Goal: Task Accomplishment & Management: Use online tool/utility

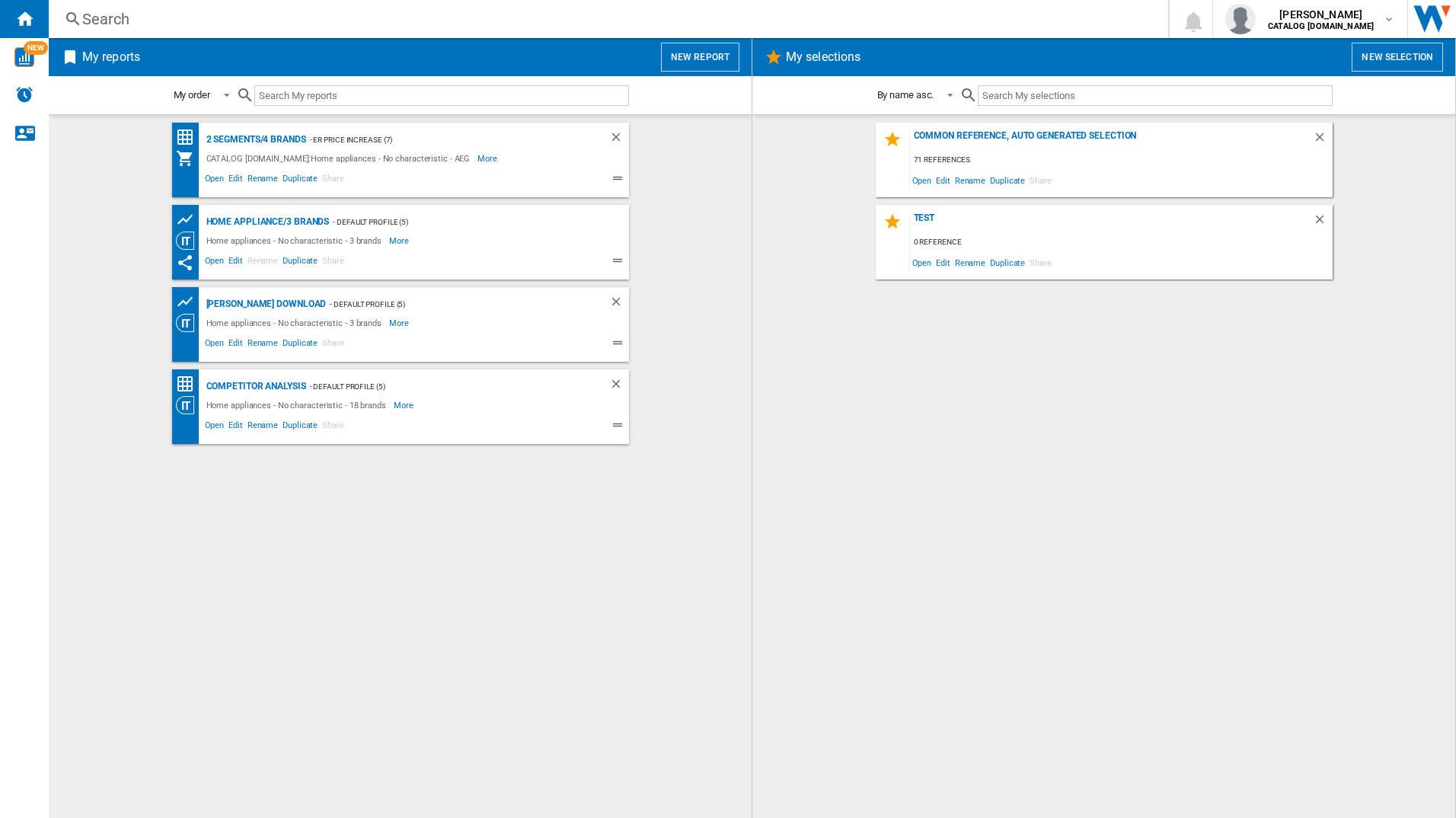
click at [687, 61] on button "New report" at bounding box center [700, 57] width 78 height 29
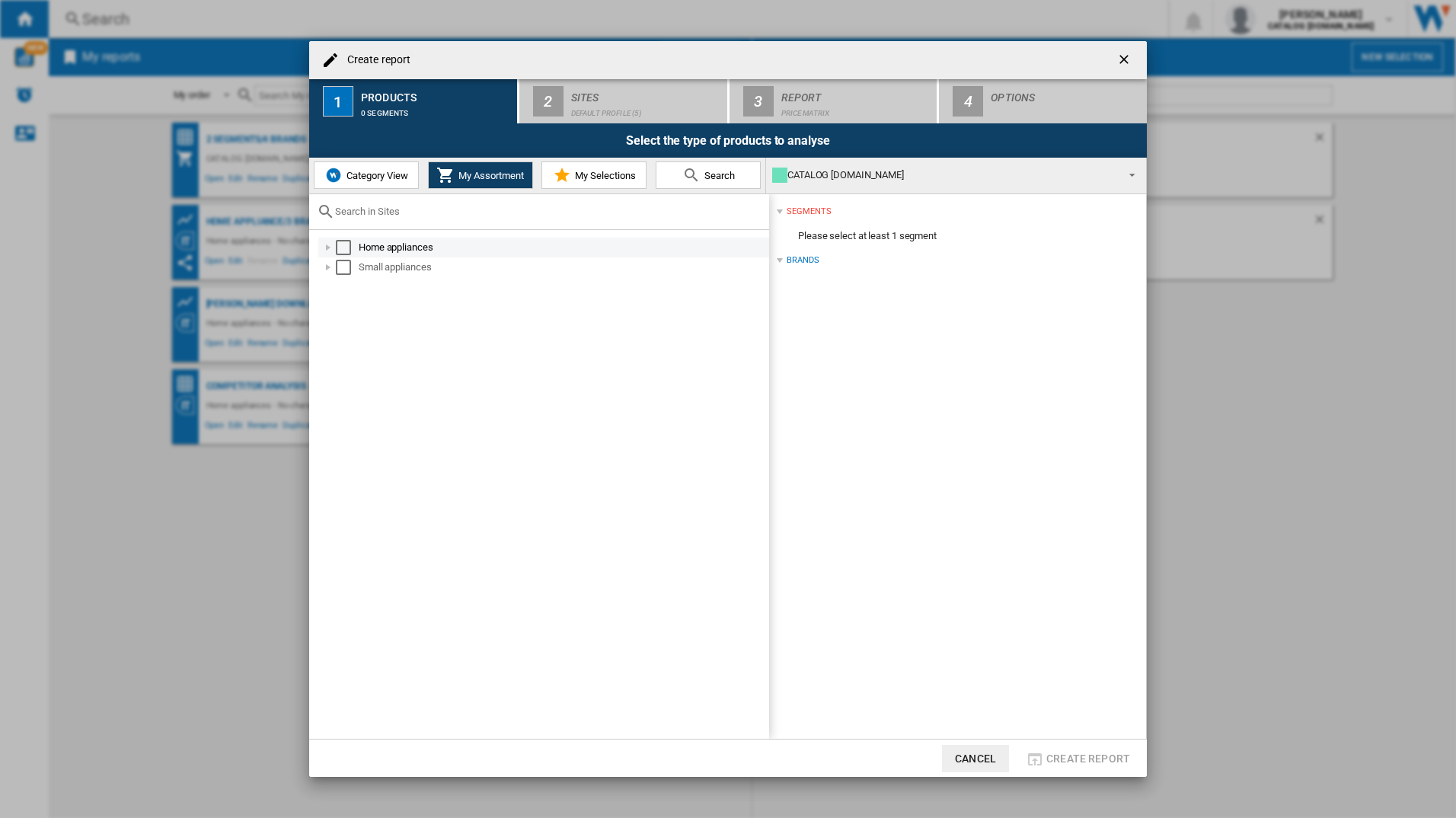
click at [341, 248] on div "Select" at bounding box center [343, 248] width 15 height 15
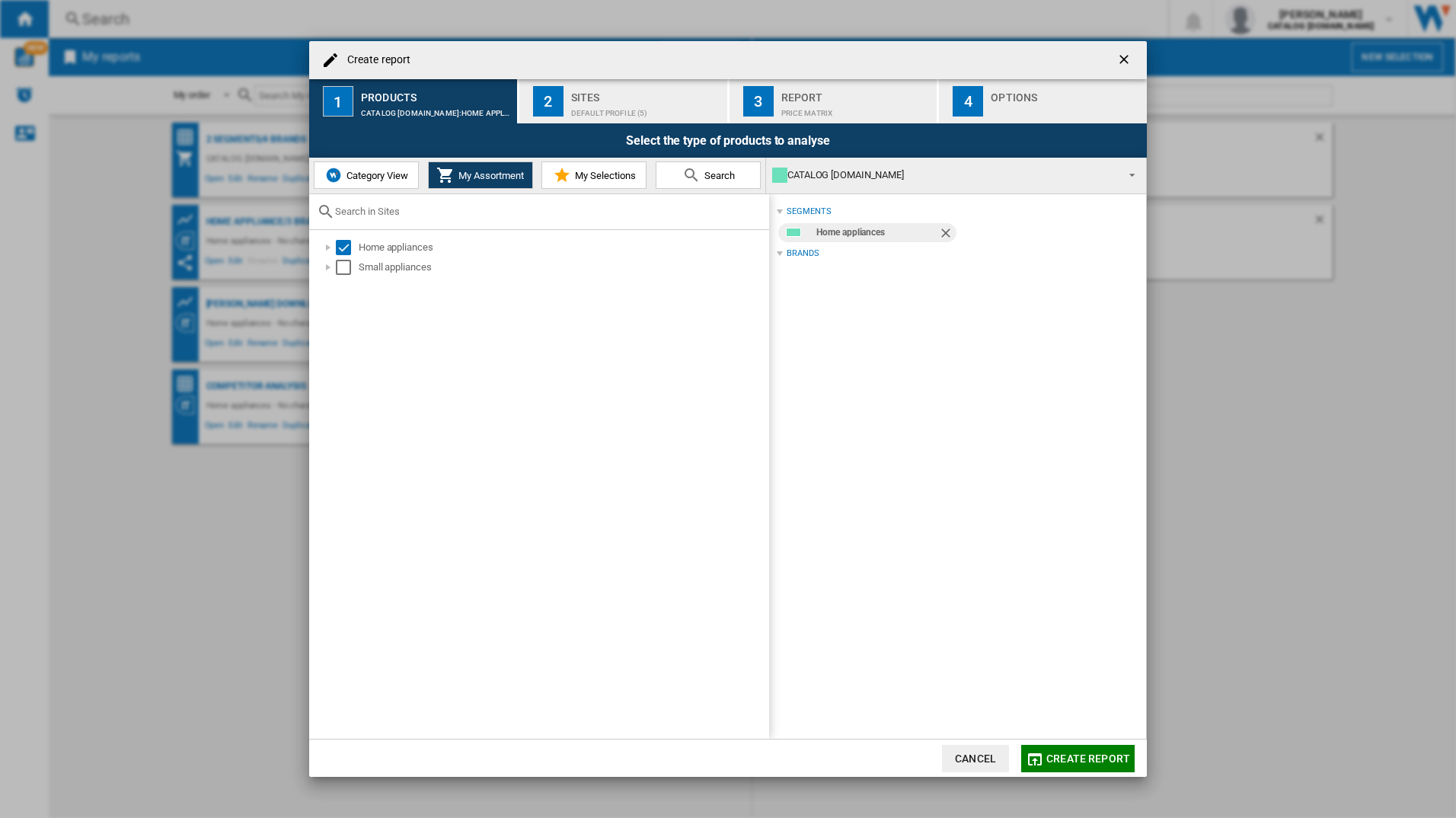
click at [569, 87] on button "2 Sites Default profile (5)" at bounding box center [624, 101] width 210 height 44
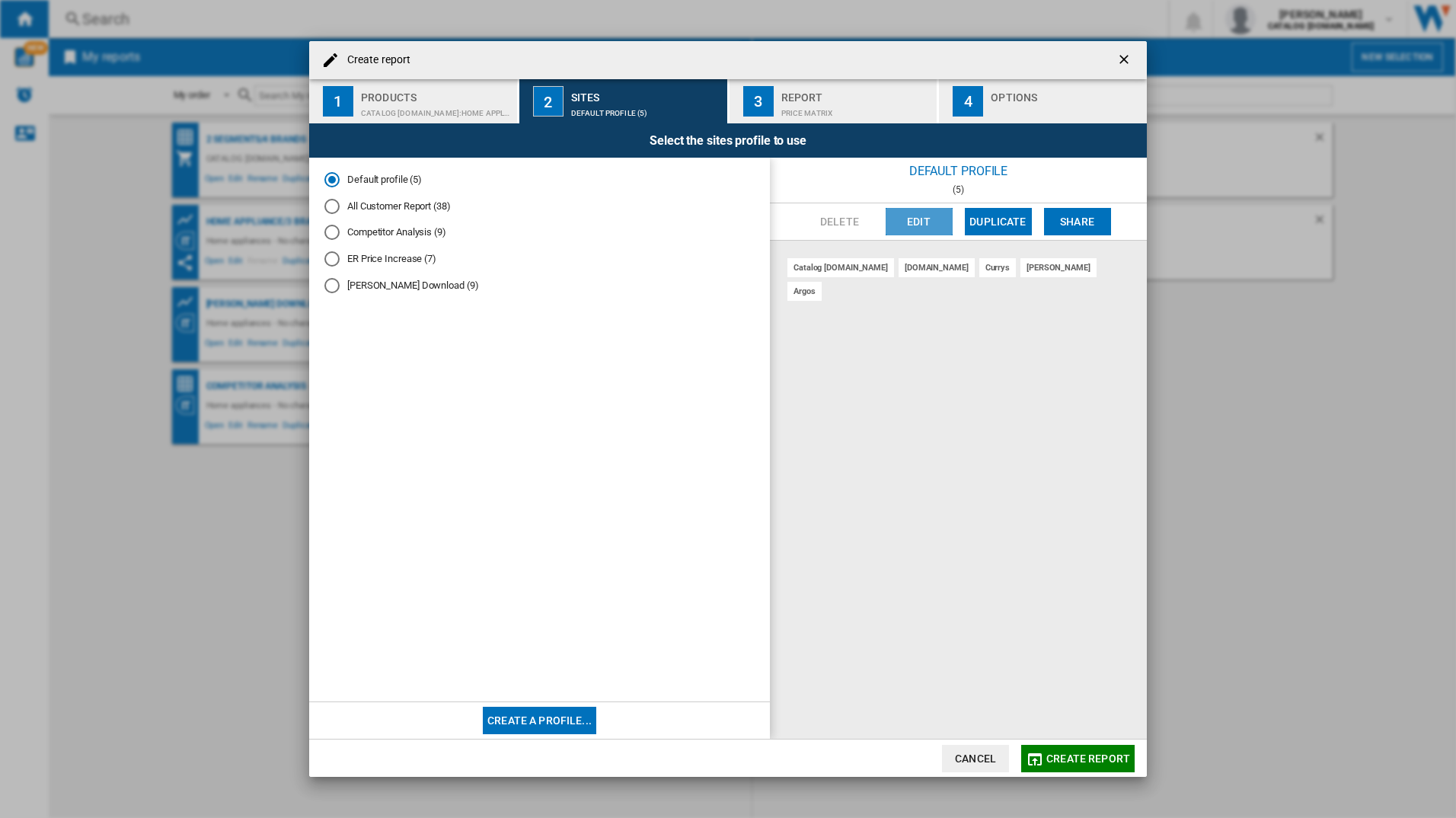
click at [939, 230] on button "Edit" at bounding box center [919, 221] width 67 height 27
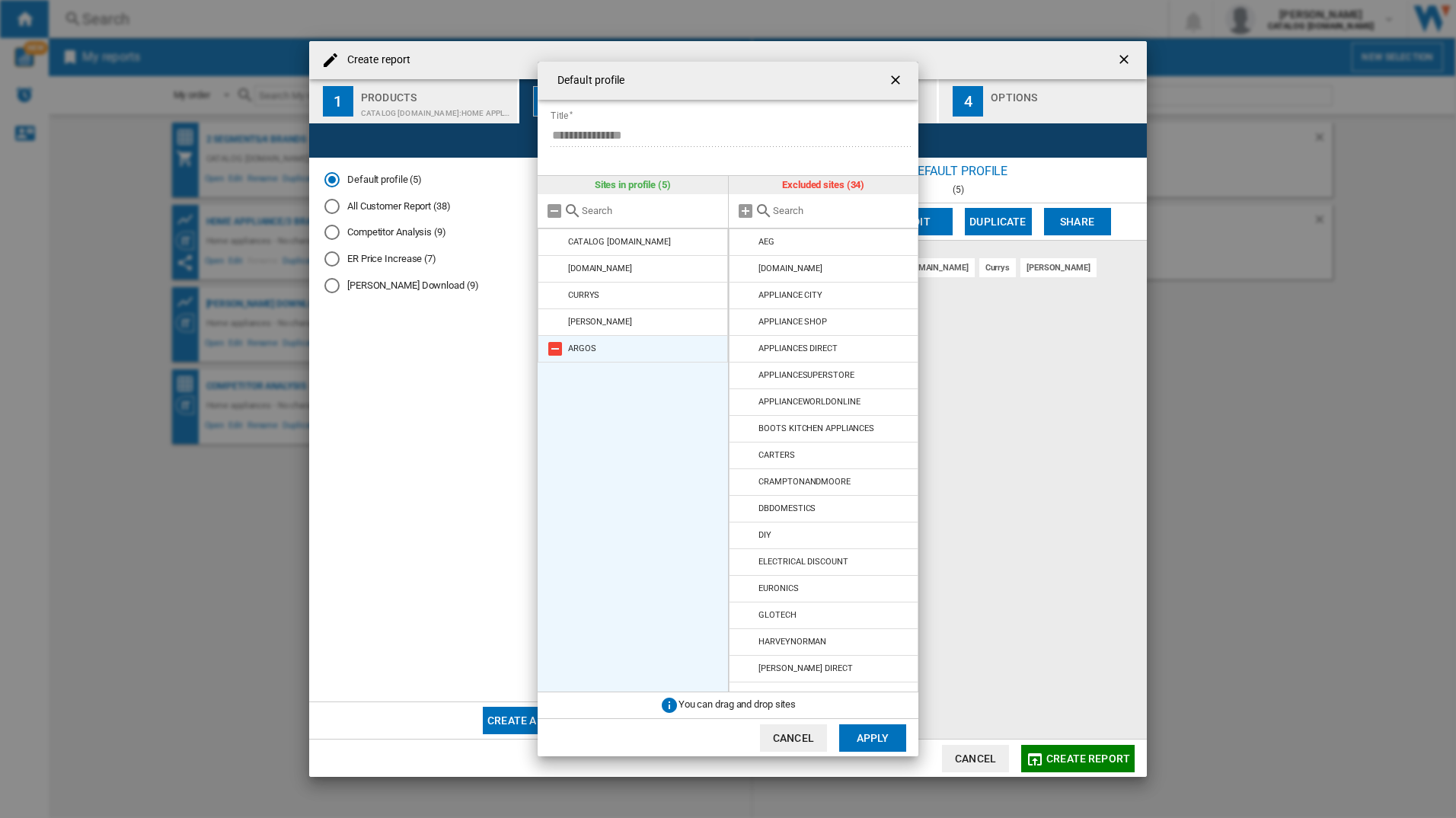
click at [548, 350] on md-icon at bounding box center [555, 348] width 18 height 18
click at [747, 348] on md-icon at bounding box center [746, 348] width 18 height 18
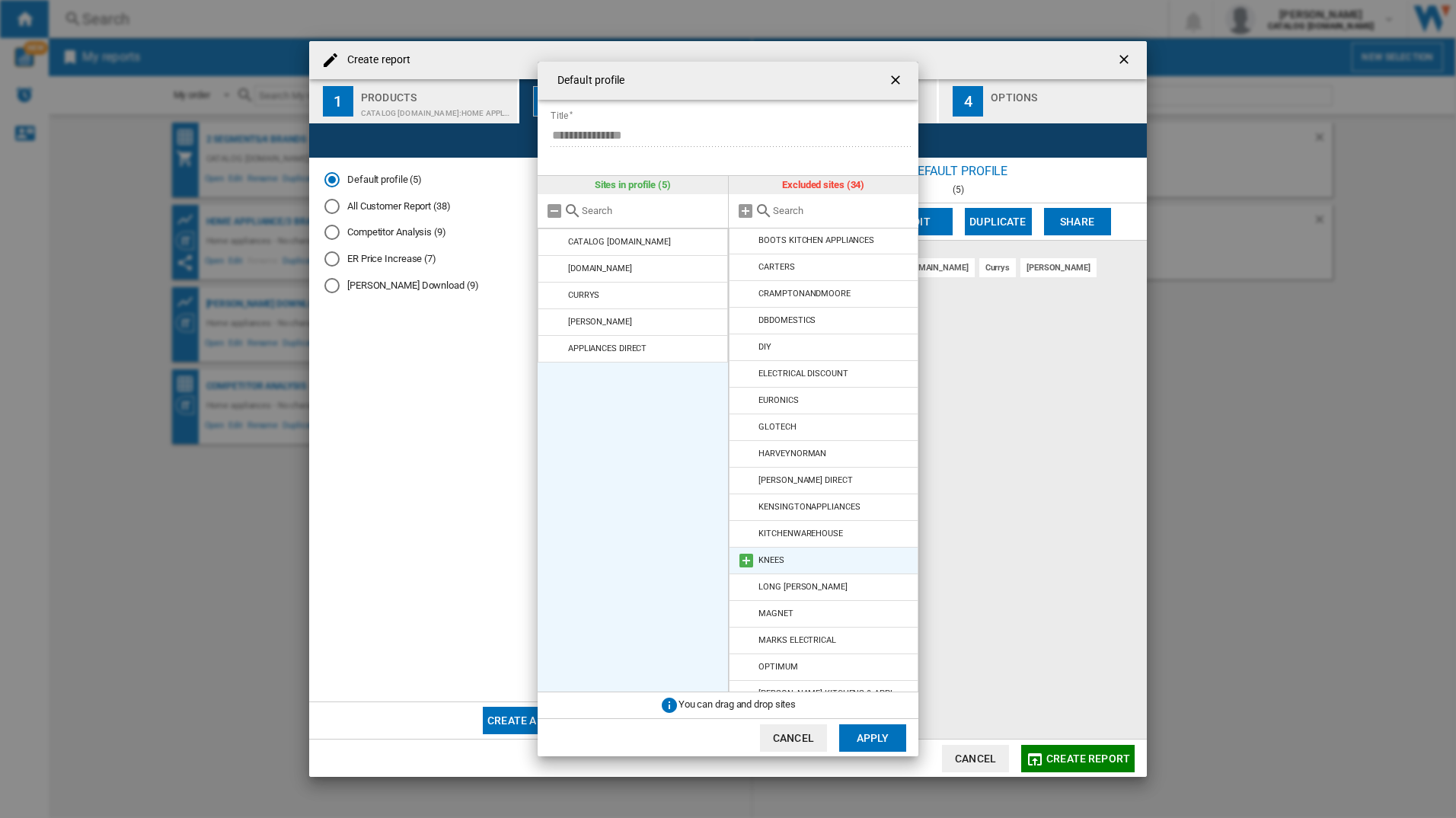
scroll to position [209, 0]
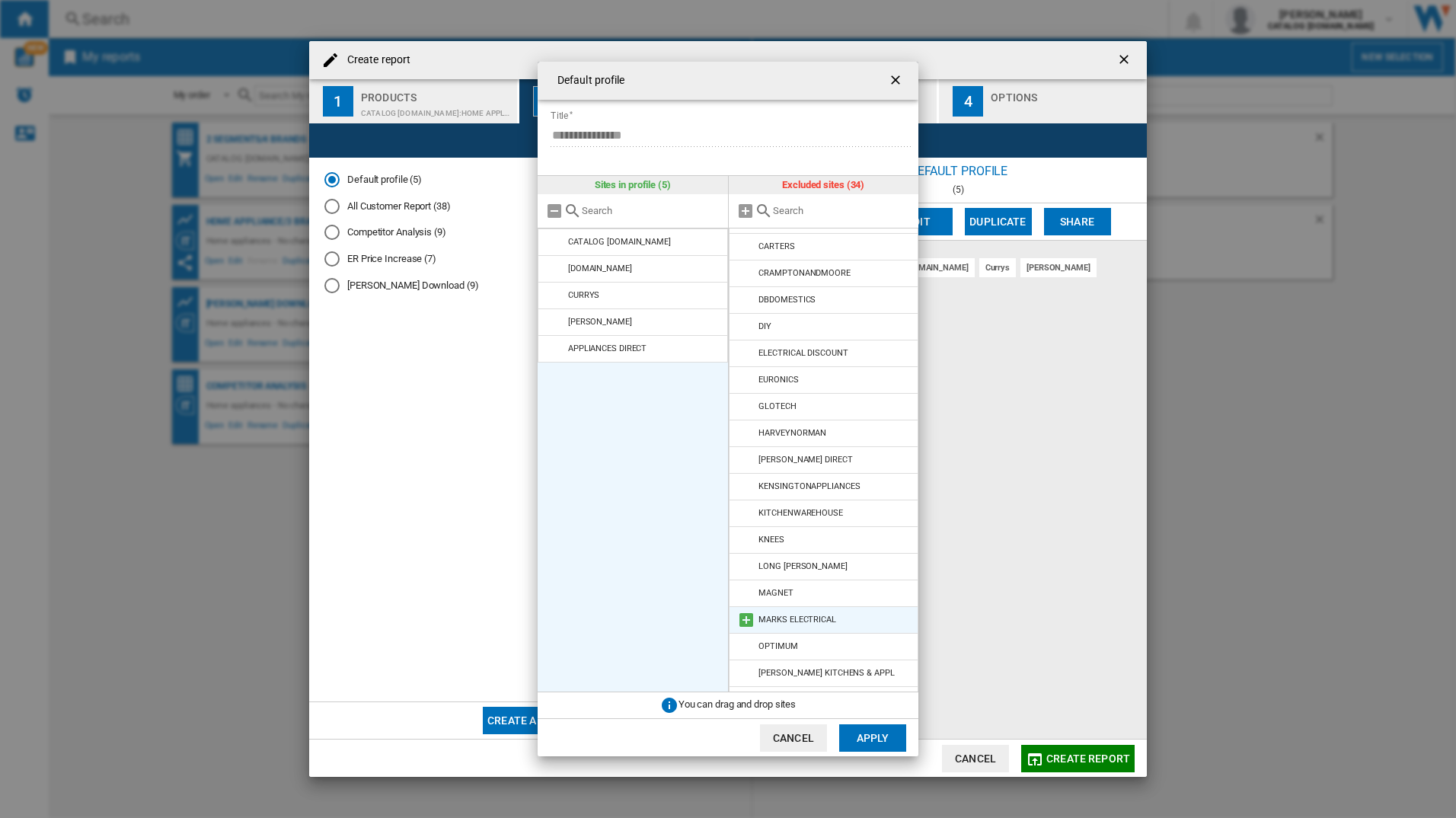
click at [750, 616] on md-icon at bounding box center [746, 619] width 18 height 18
click at [888, 734] on button "Apply" at bounding box center [873, 738] width 67 height 27
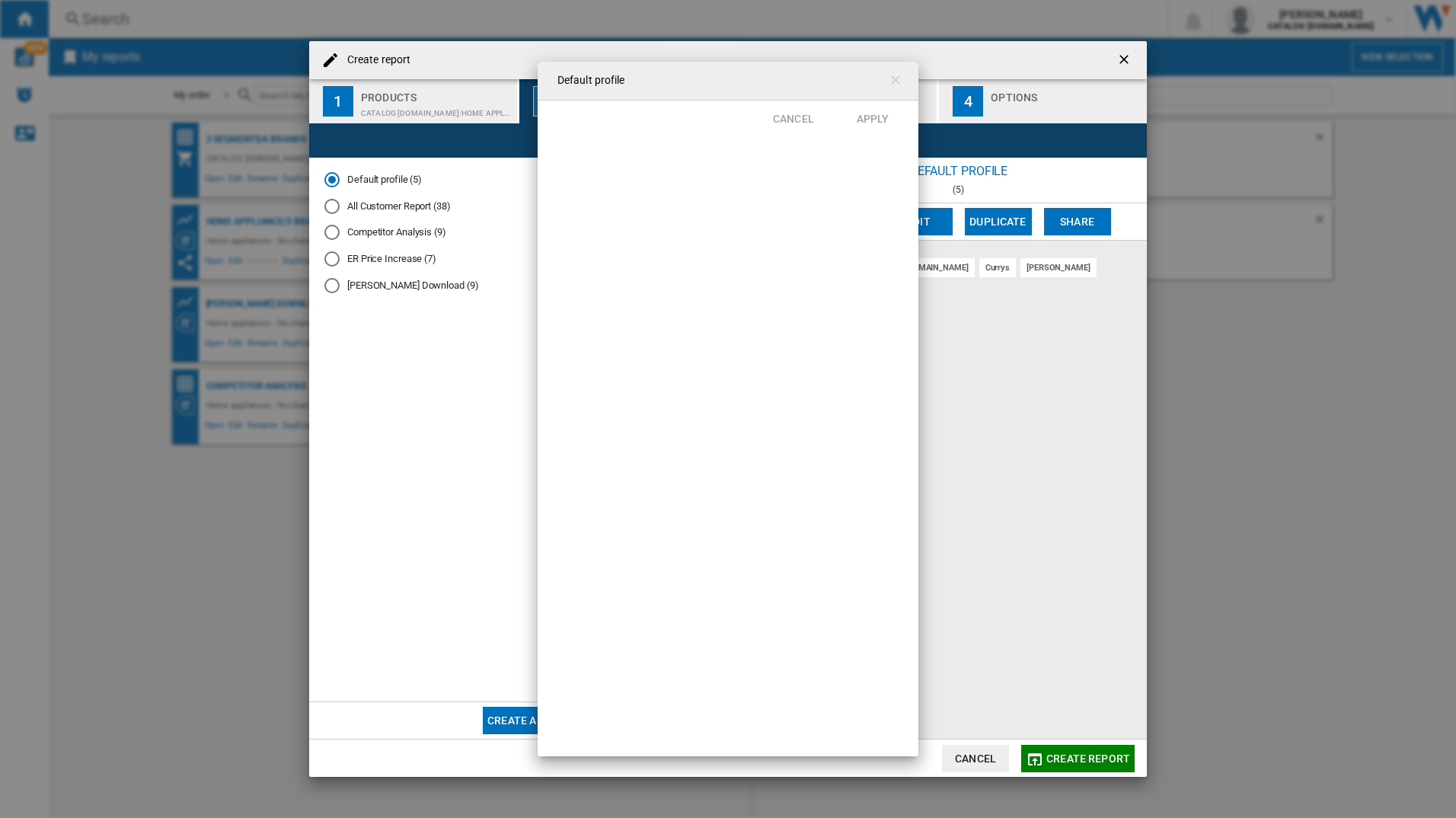
click at [1037, 740] on div "Default profile Cancel Apply" at bounding box center [728, 409] width 1456 height 818
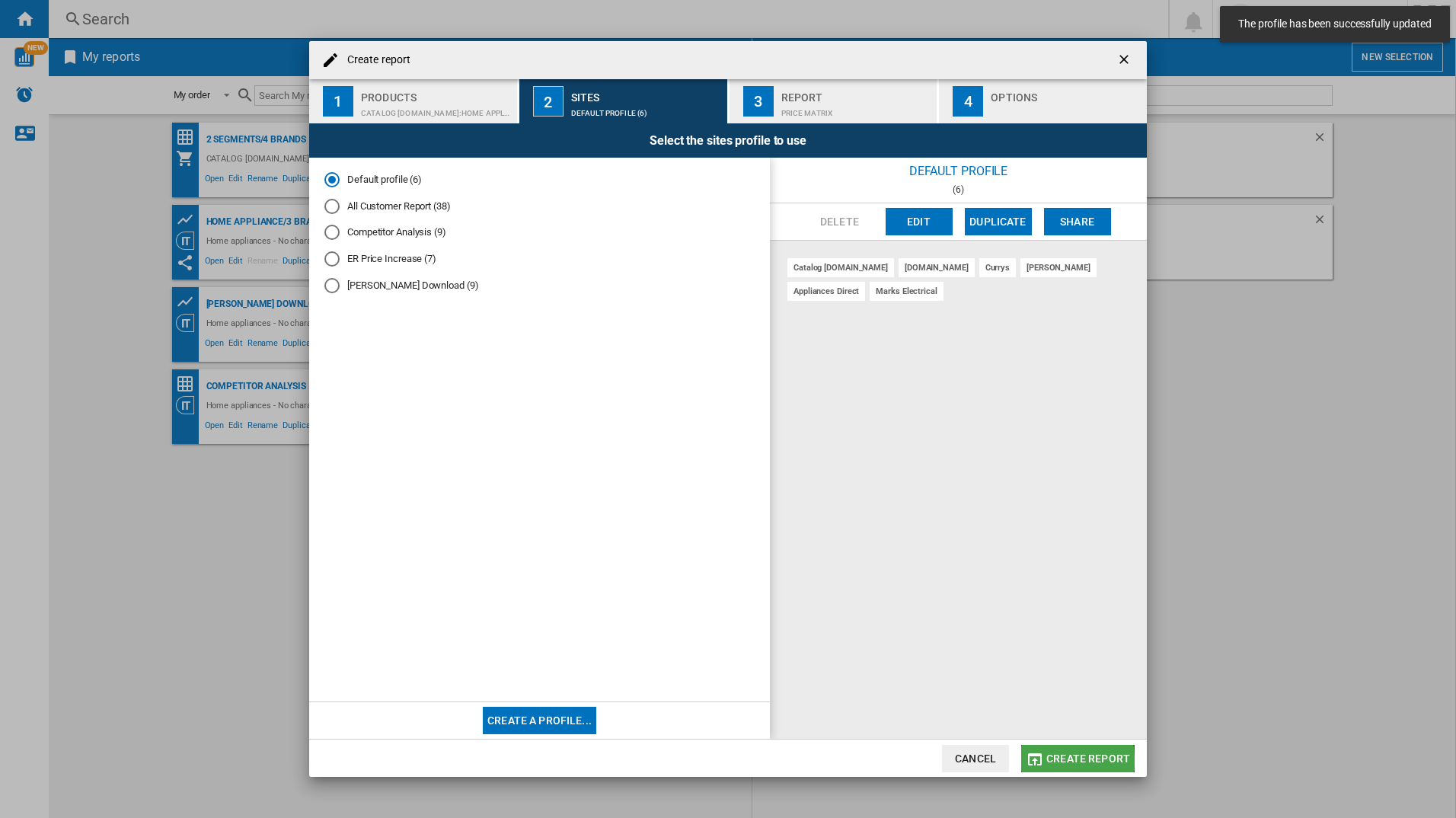
click at [1050, 761] on span "Create report" at bounding box center [1088, 758] width 84 height 12
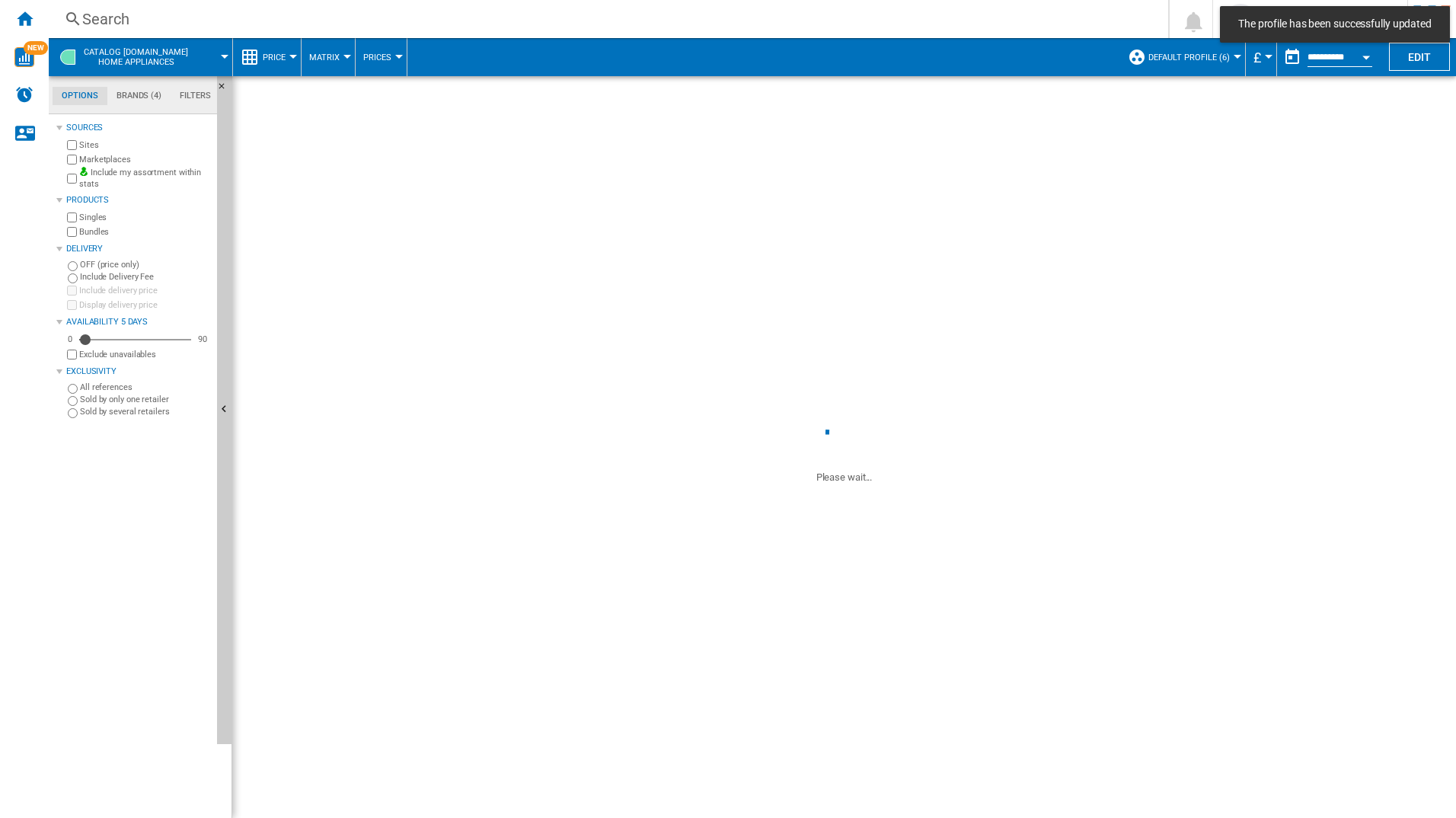
click at [604, 17] on div "Search" at bounding box center [605, 19] width 1047 height 22
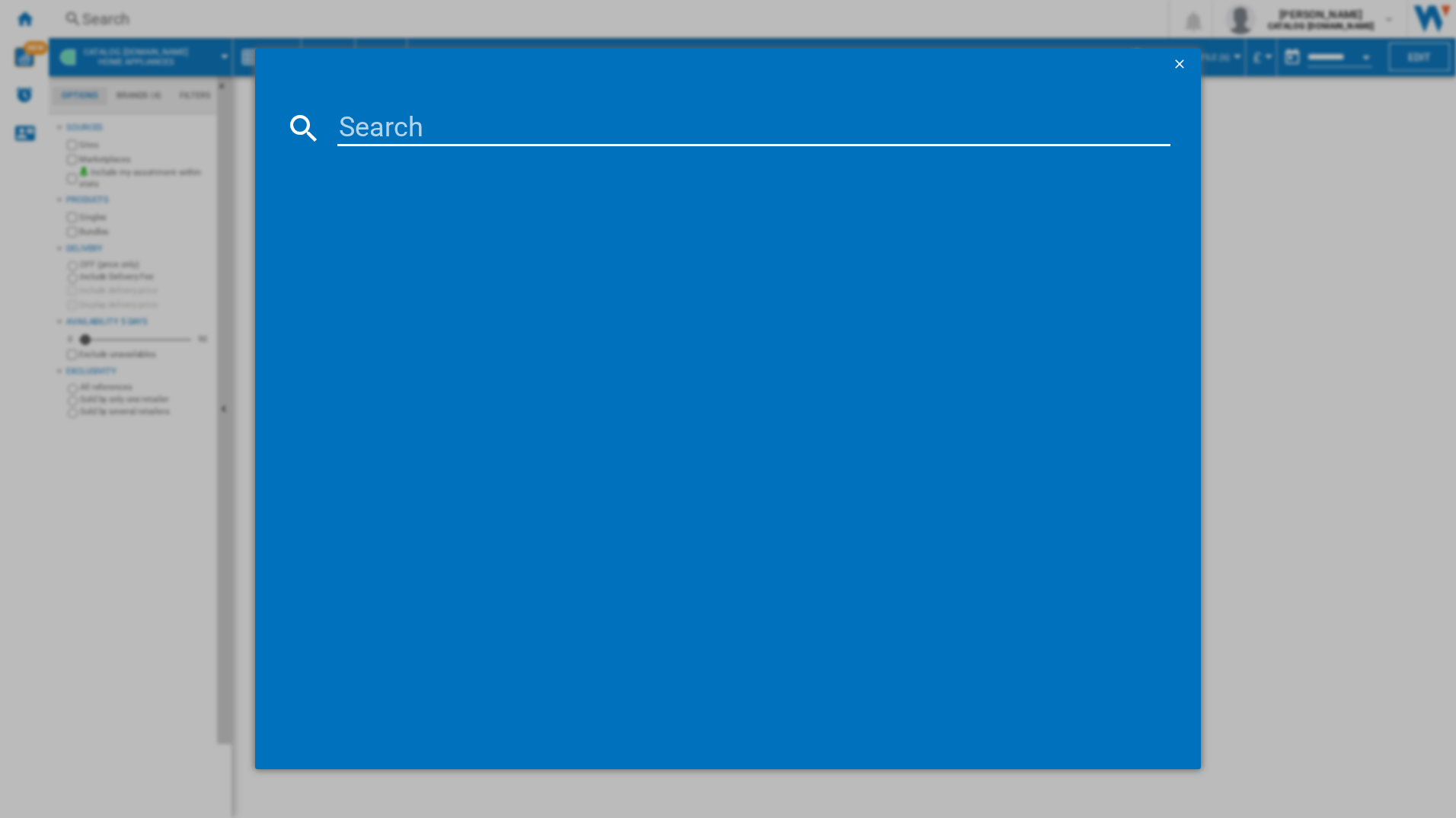
drag, startPoint x: 531, startPoint y: 121, endPoint x: 526, endPoint y: 111, distance: 11.2
click at [530, 121] on input at bounding box center [754, 128] width 834 height 37
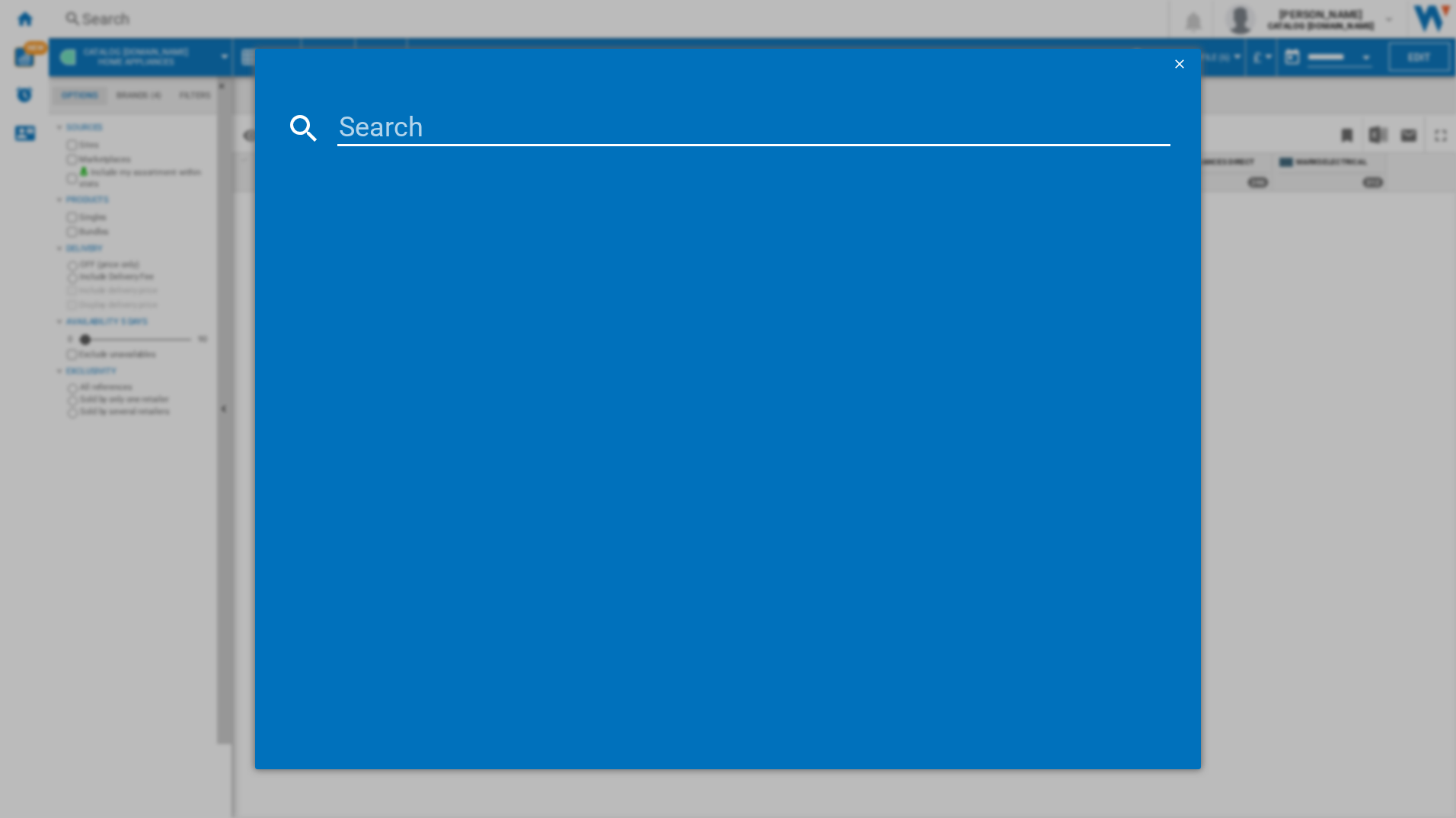
paste input "LFR61144B"
type input "LFR61144B"
